Goal: Information Seeking & Learning: Learn about a topic

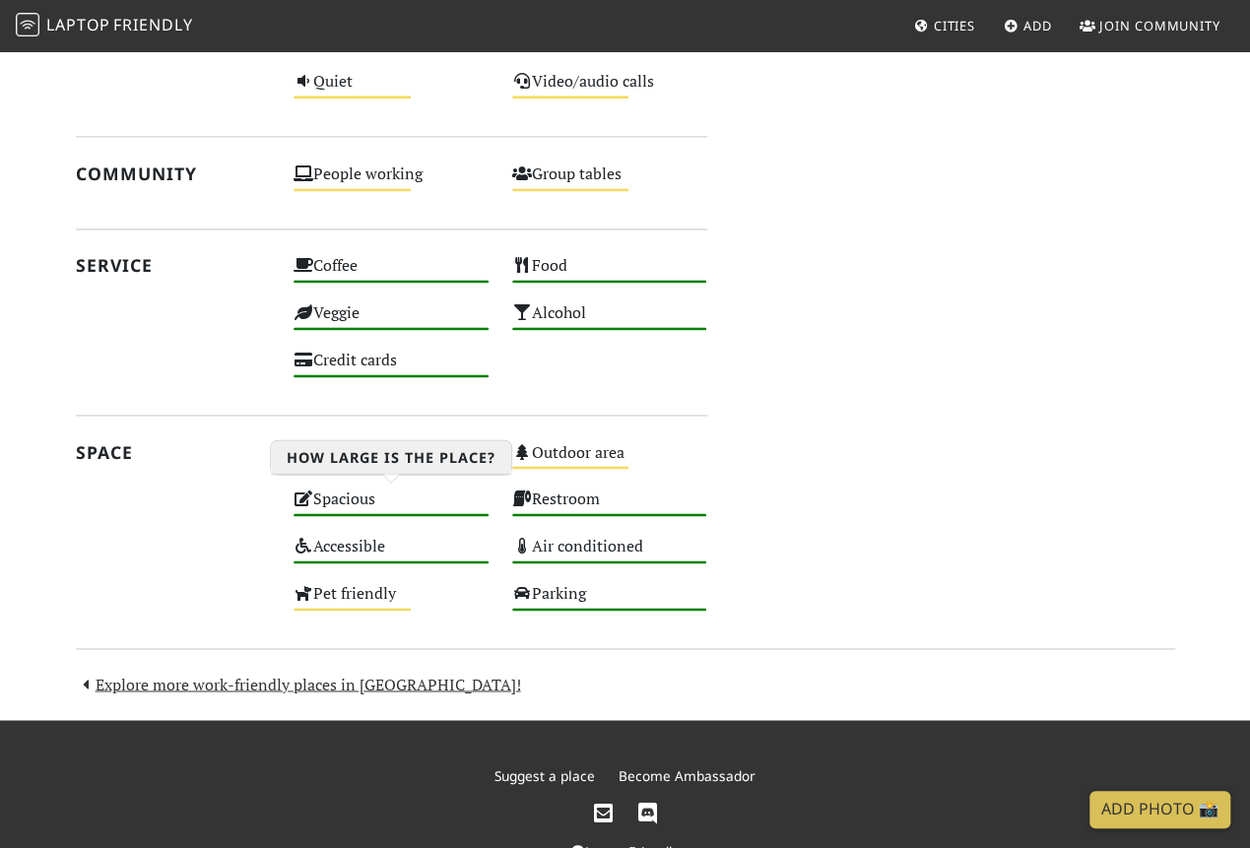
scroll to position [1246, 0]
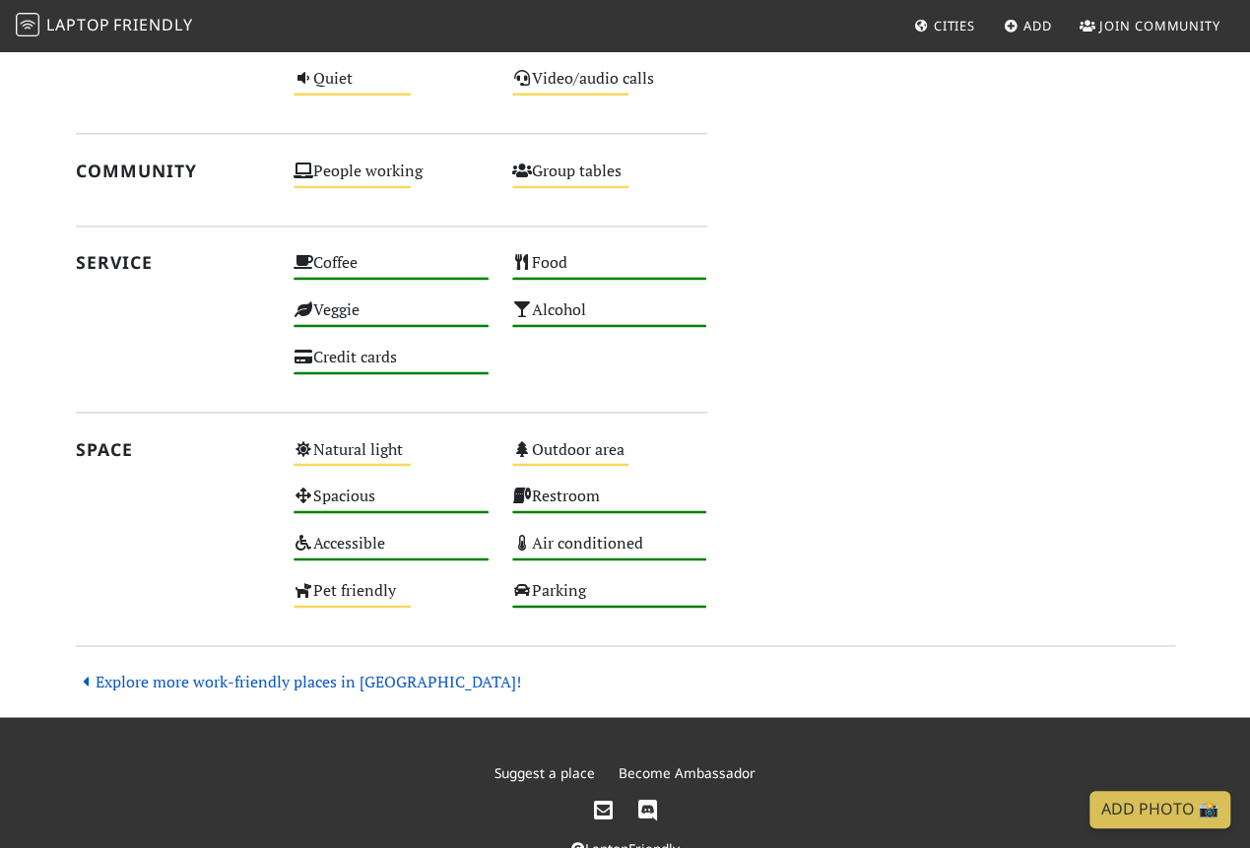
click at [285, 671] on link "Explore more work-friendly places in London!" at bounding box center [298, 681] width 445 height 22
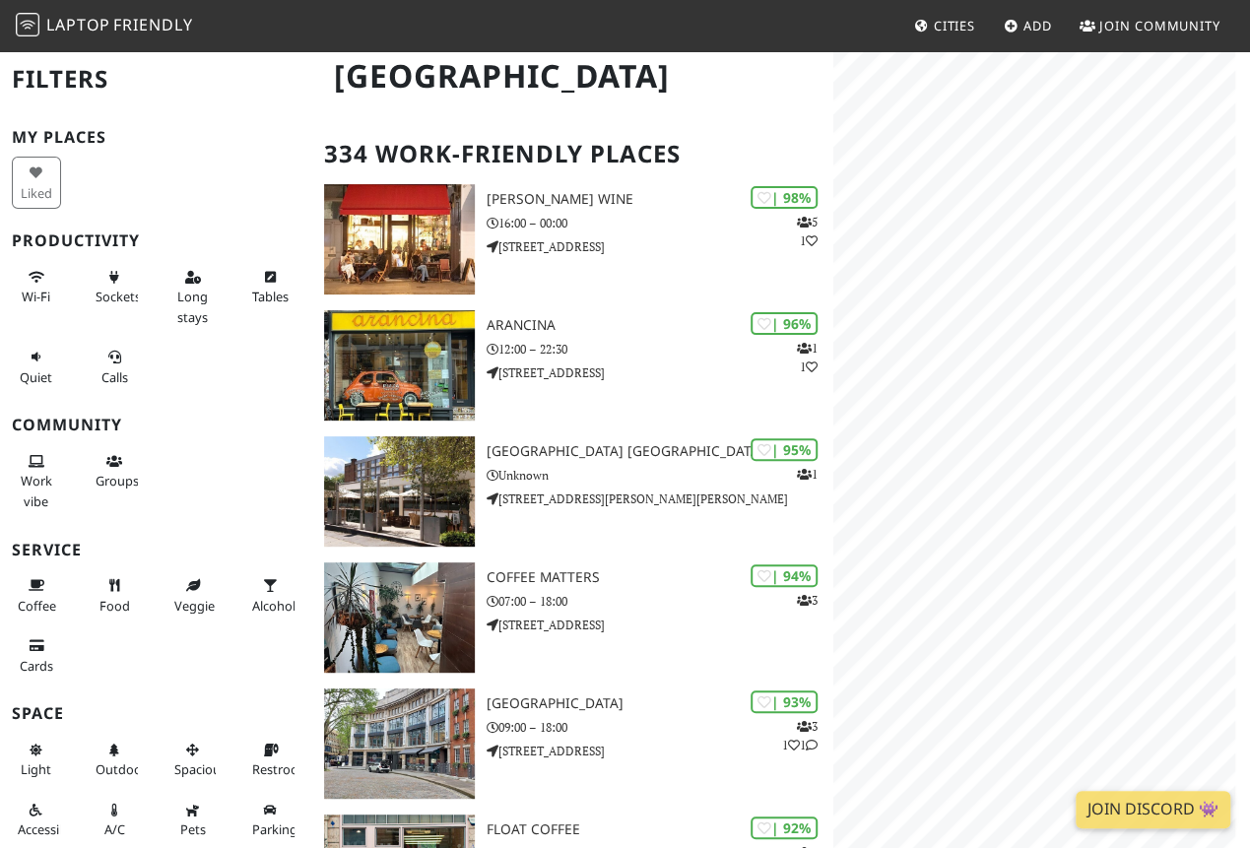
scroll to position [18, 0]
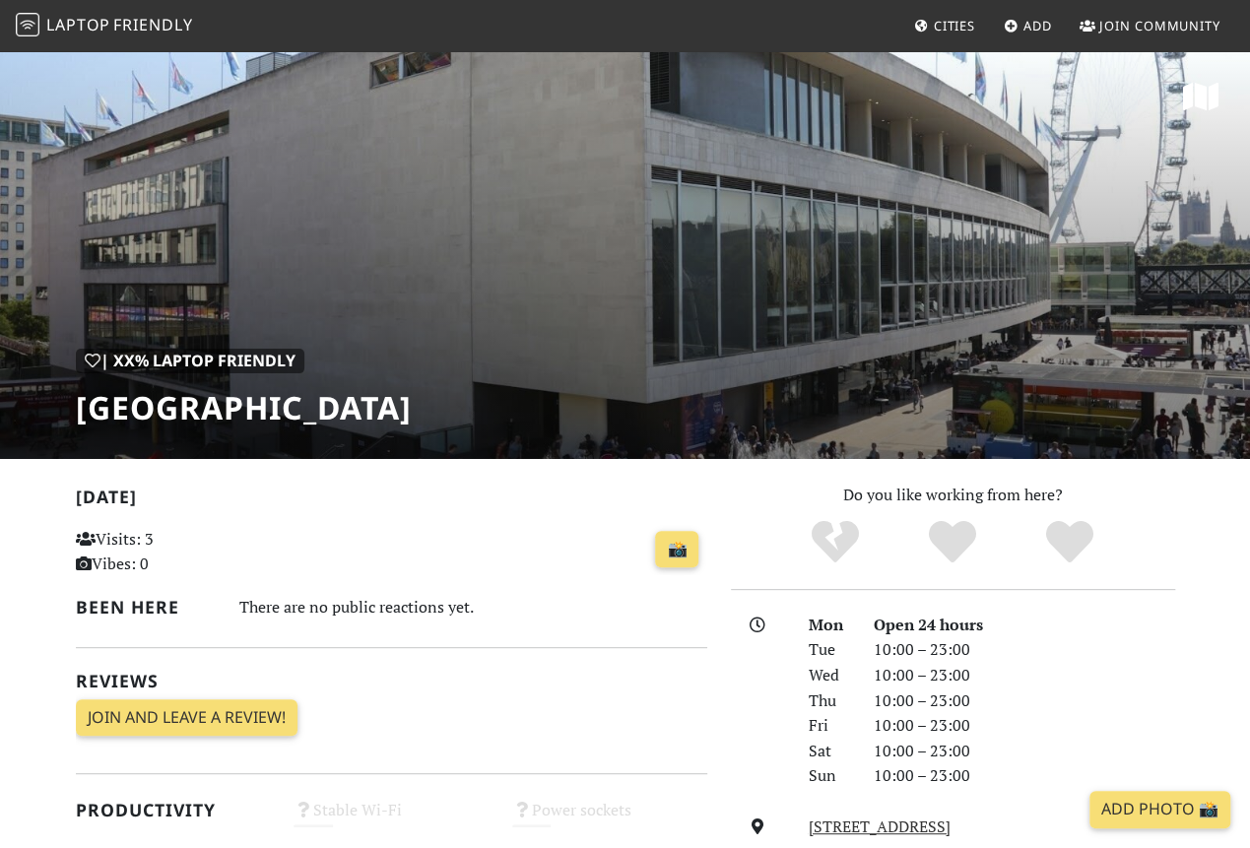
click at [226, 405] on h1 "[GEOGRAPHIC_DATA]" at bounding box center [244, 407] width 336 height 37
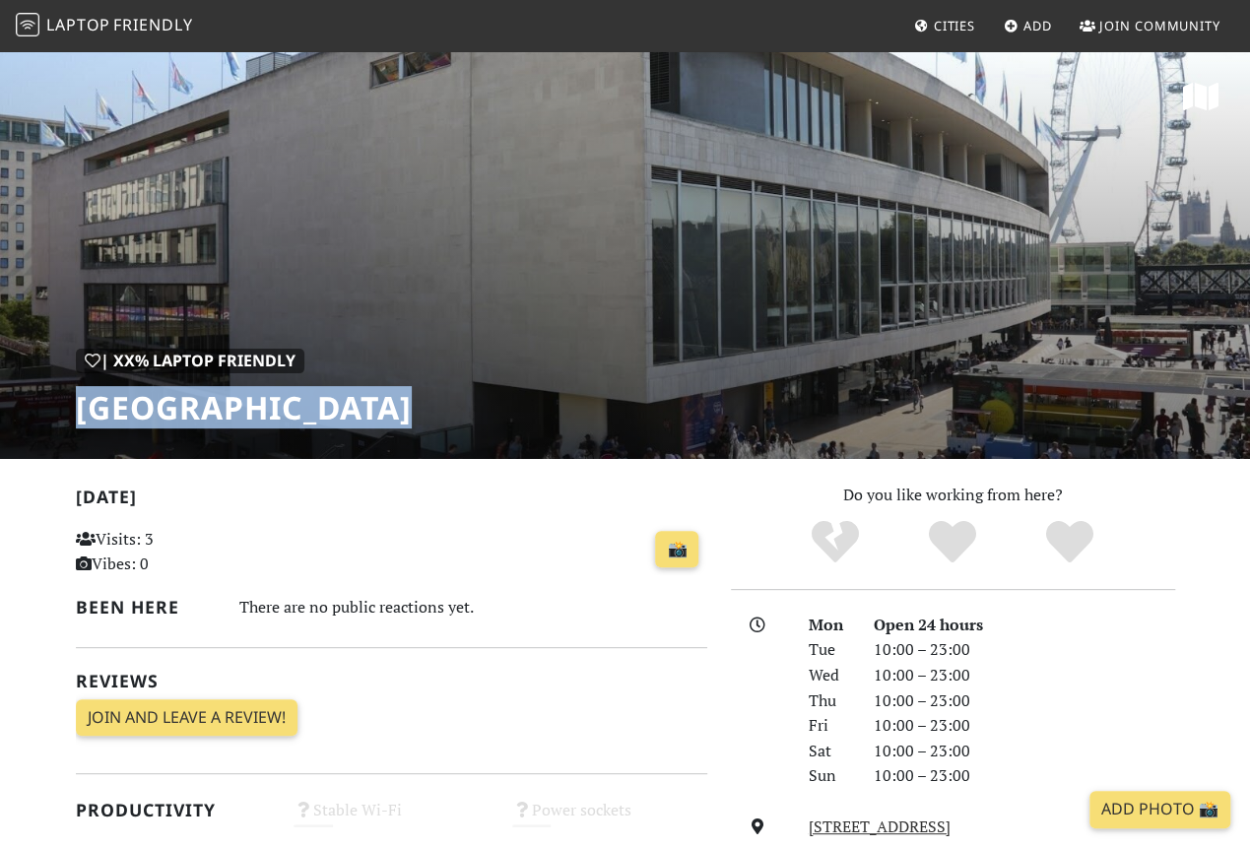
click at [226, 405] on h1 "[GEOGRAPHIC_DATA]" at bounding box center [244, 407] width 336 height 37
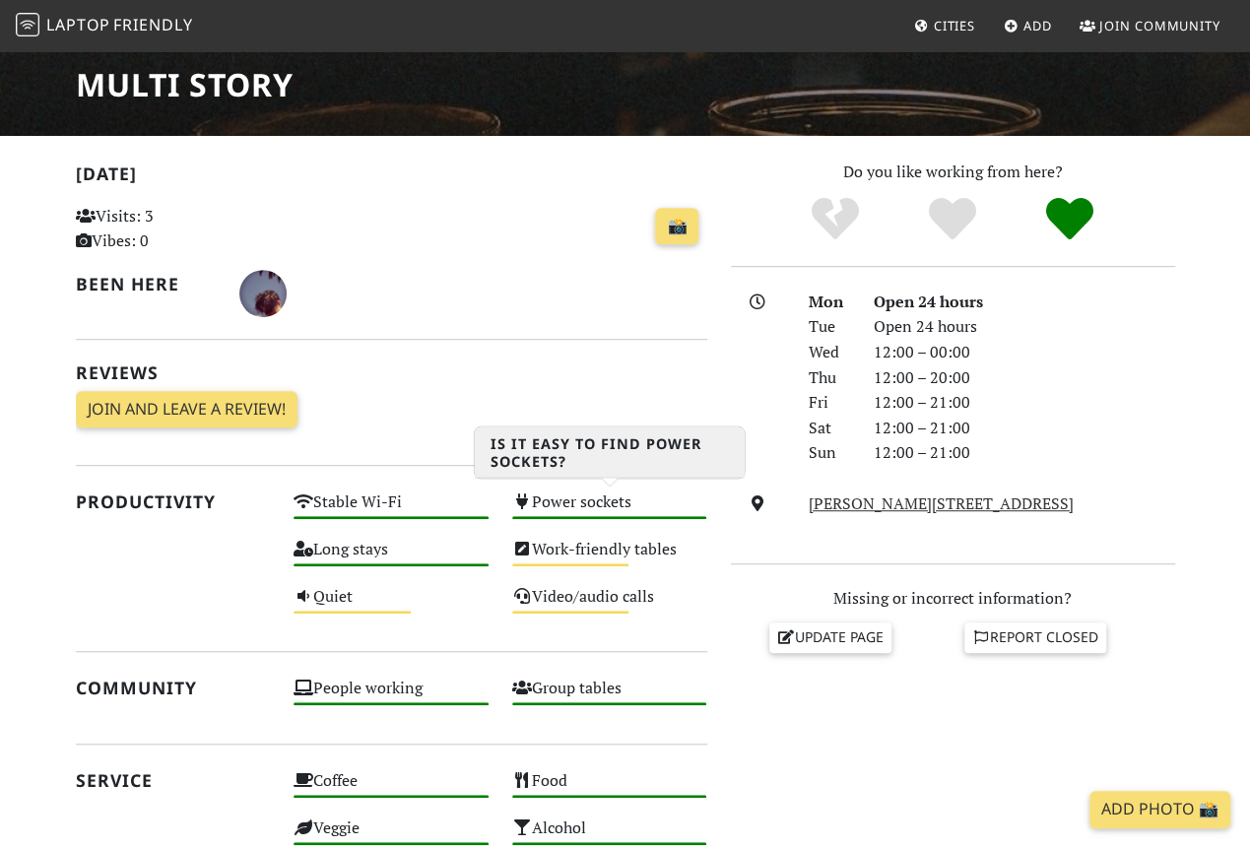
scroll to position [280, 0]
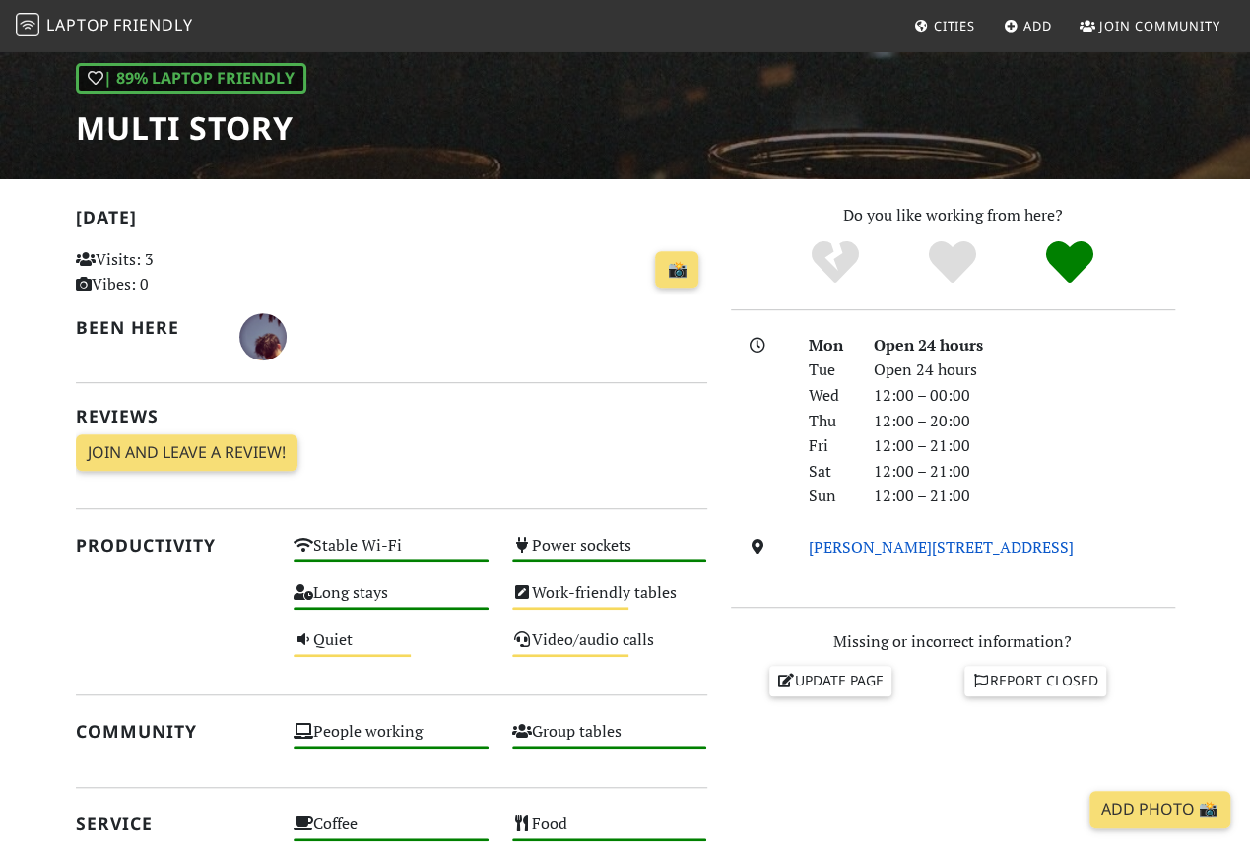
click at [1073, 544] on link "Peckham Levels, Level 5, 95a Rye Lane, SE15 4ST, London" at bounding box center [941, 547] width 265 height 22
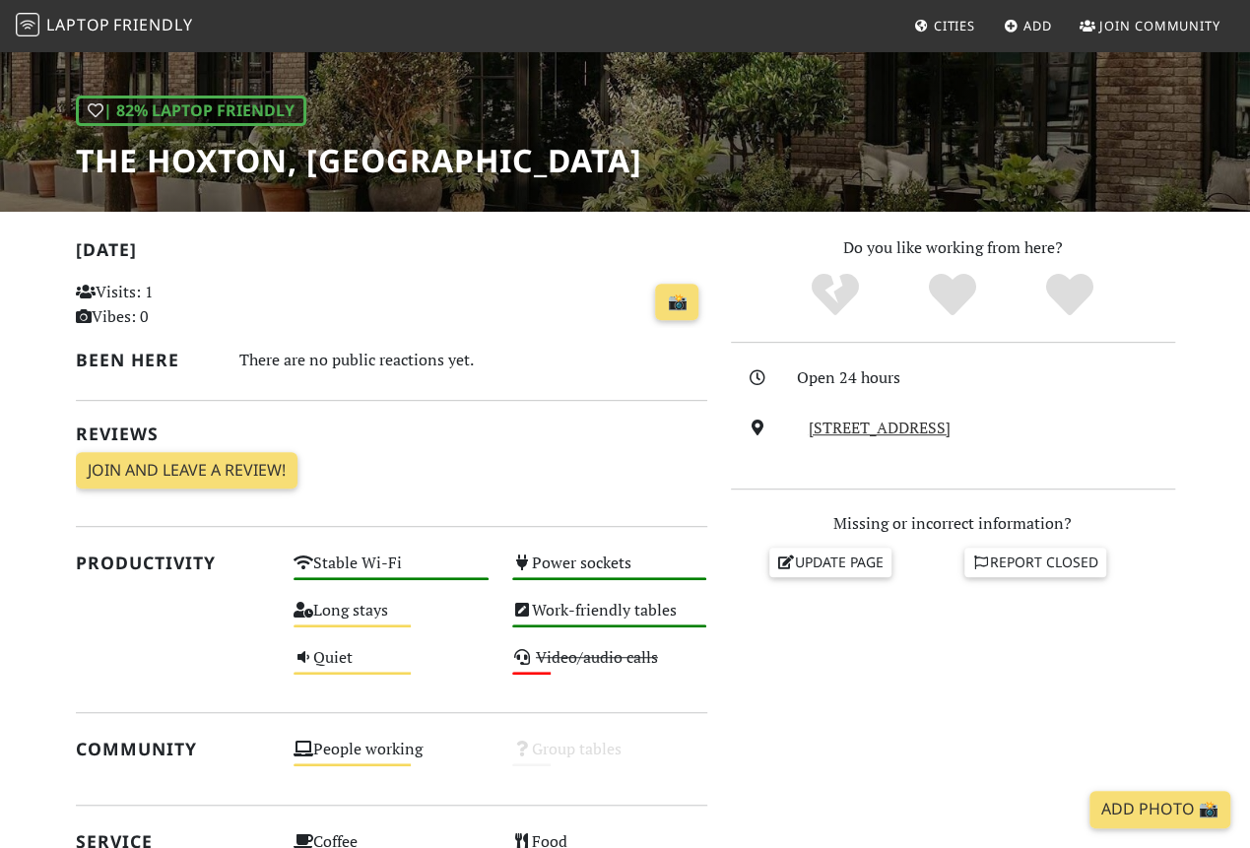
scroll to position [244, 0]
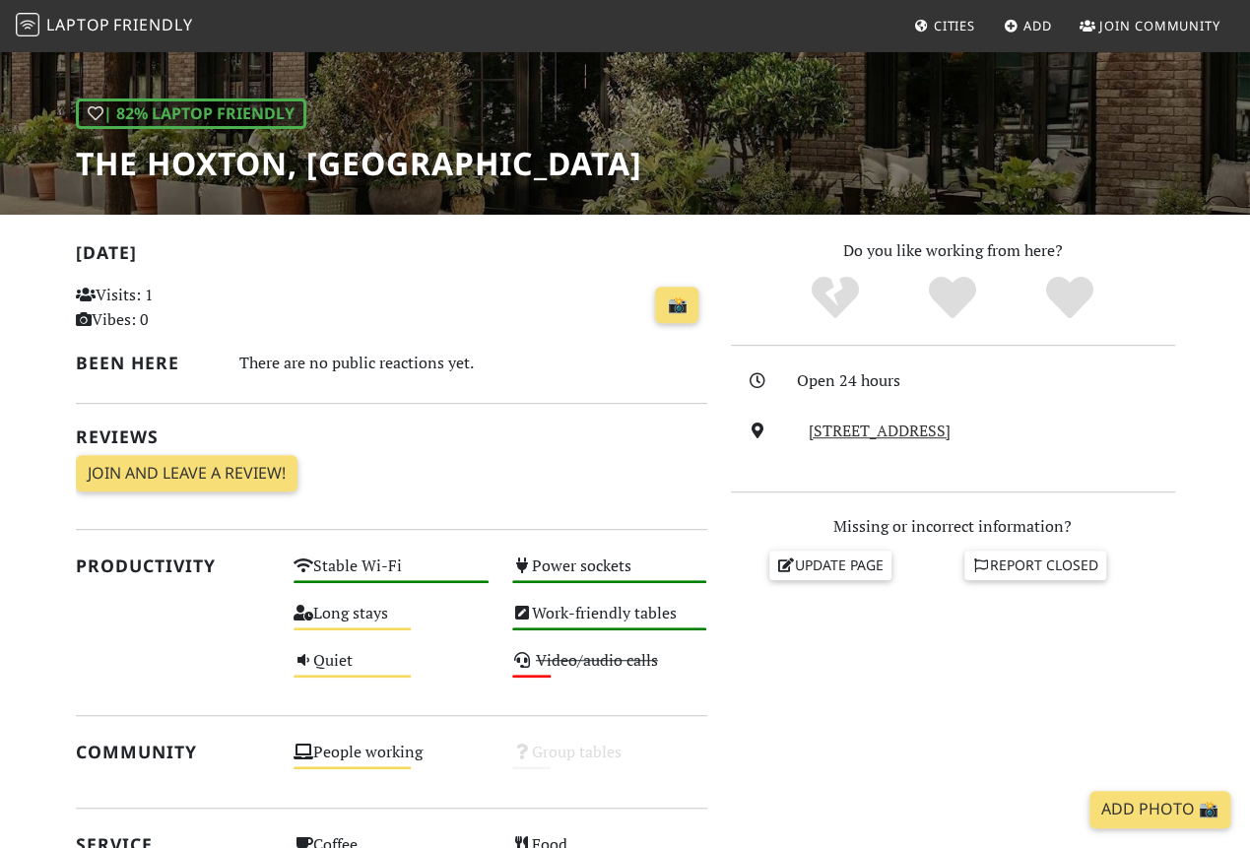
click at [272, 162] on h1 "The Hoxton, [GEOGRAPHIC_DATA]" at bounding box center [359, 163] width 566 height 37
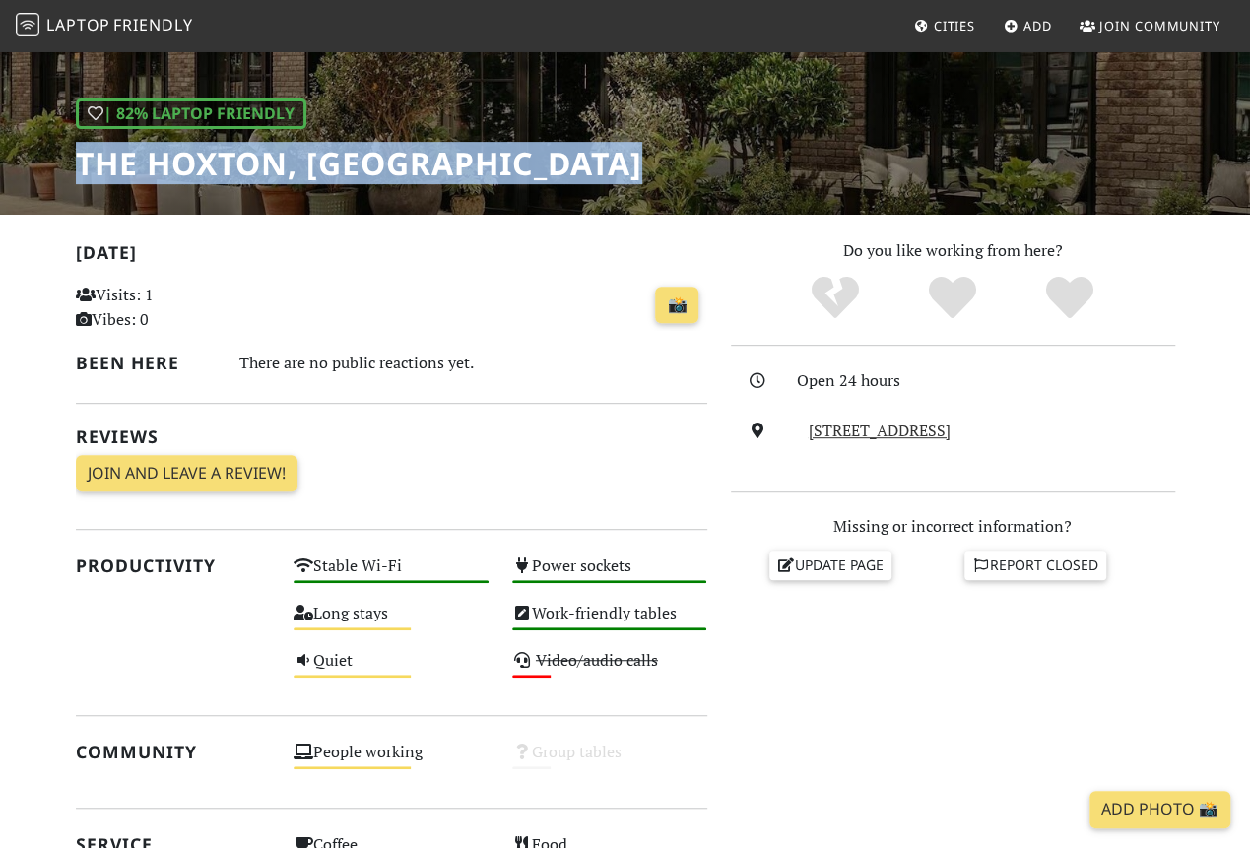
click at [272, 162] on h1 "The Hoxton, [GEOGRAPHIC_DATA]" at bounding box center [359, 163] width 566 height 37
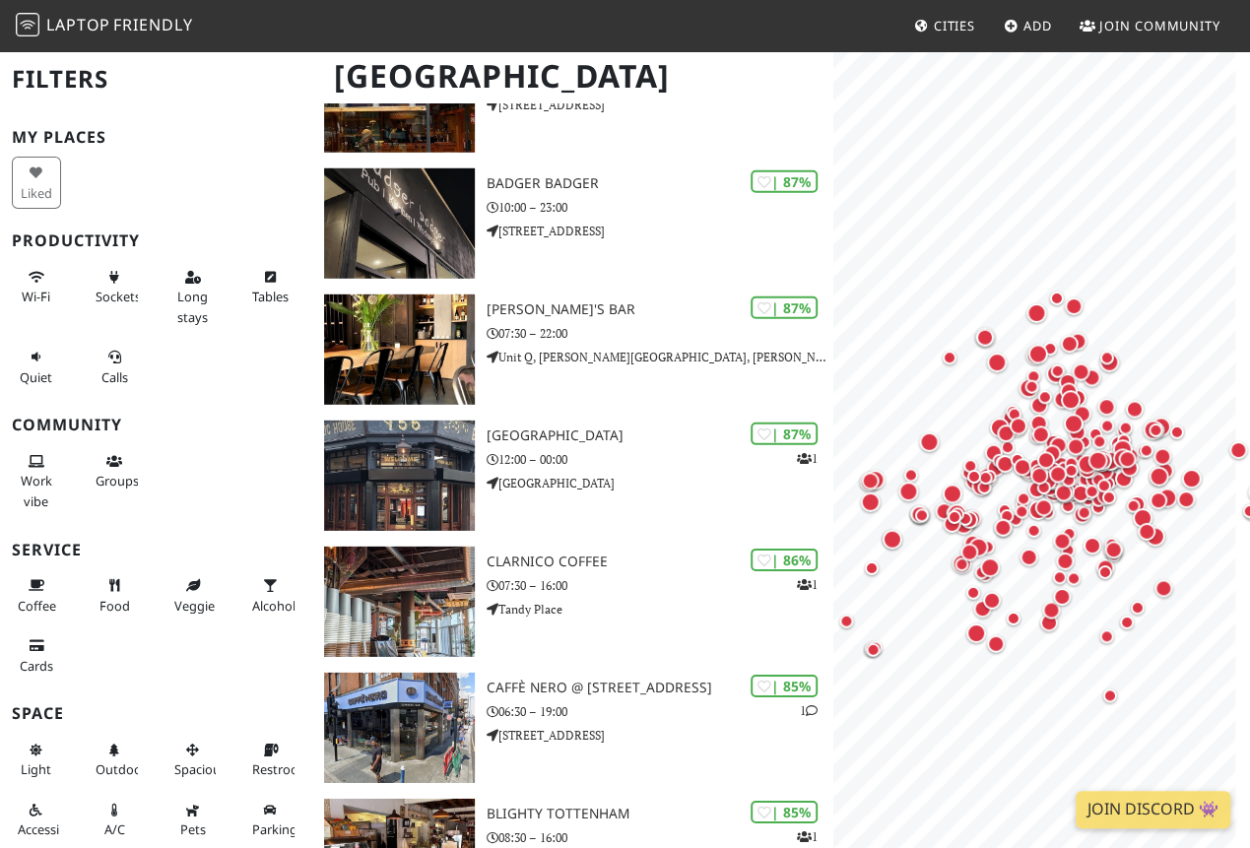
scroll to position [2759, 0]
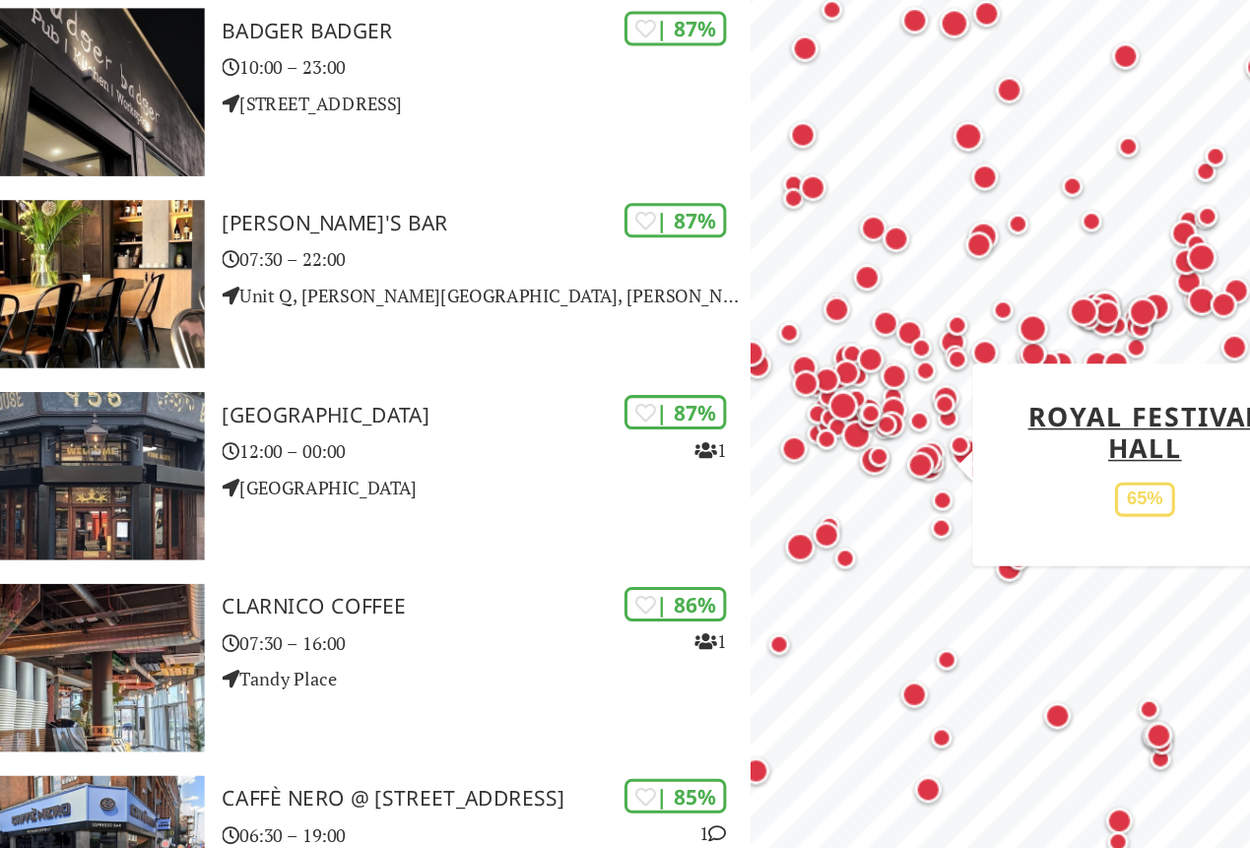
drag, startPoint x: 1061, startPoint y: 496, endPoint x: 938, endPoint y: 481, distance: 124.1
click at [938, 481] on div "Map marker" at bounding box center [944, 467] width 39 height 39
